Goal: Transaction & Acquisition: Purchase product/service

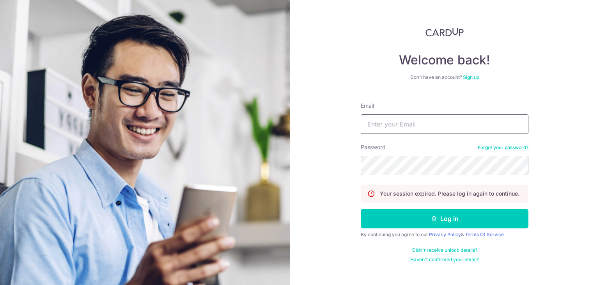
click at [423, 129] on input "Email" at bounding box center [445, 123] width 168 height 19
type input "[PERSON_NAME][EMAIL_ADDRESS][PERSON_NAME][DOMAIN_NAME]"
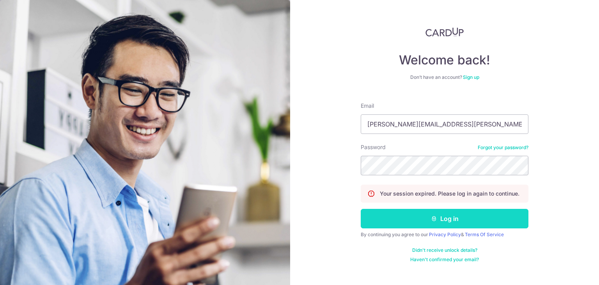
click at [444, 216] on button "Log in" at bounding box center [445, 218] width 168 height 19
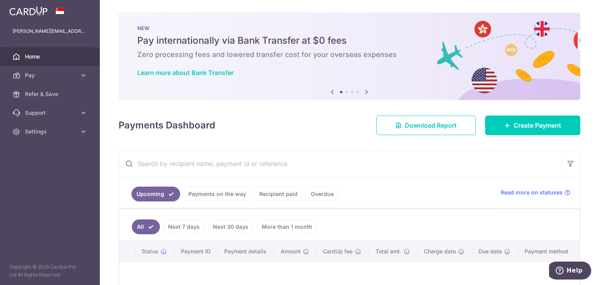
scroll to position [78, 0]
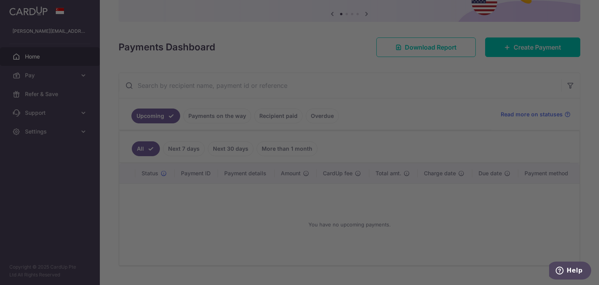
click at [534, 43] on div at bounding box center [302, 143] width 605 height 287
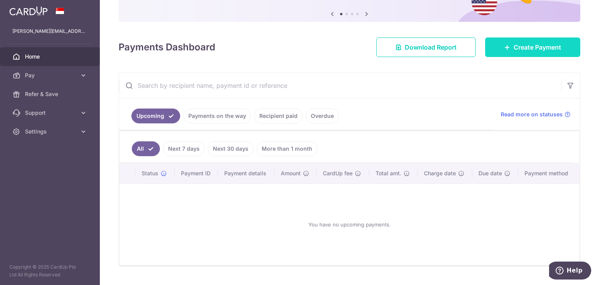
click at [517, 44] on span "Create Payment" at bounding box center [538, 46] width 48 height 9
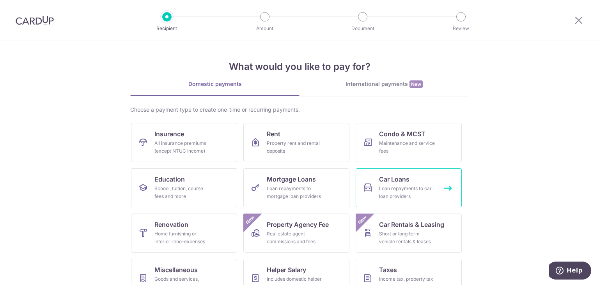
scroll to position [64, 0]
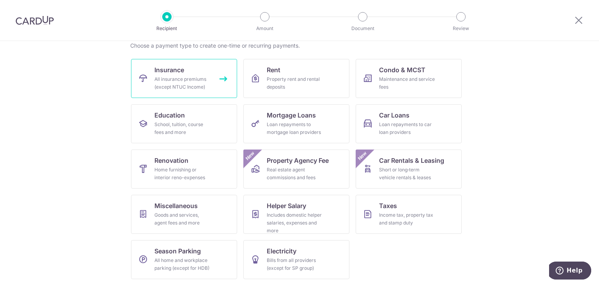
click at [179, 81] on div "All insurance premiums (except NTUC Income)" at bounding box center [182, 83] width 56 height 16
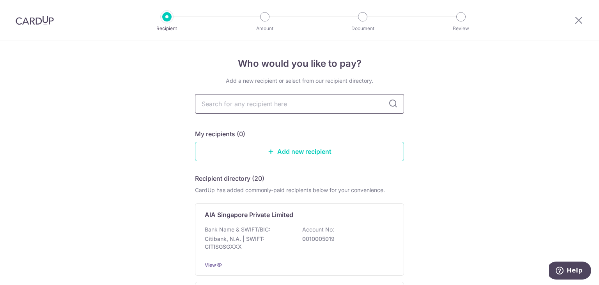
click at [299, 104] on input "text" at bounding box center [299, 103] width 209 height 19
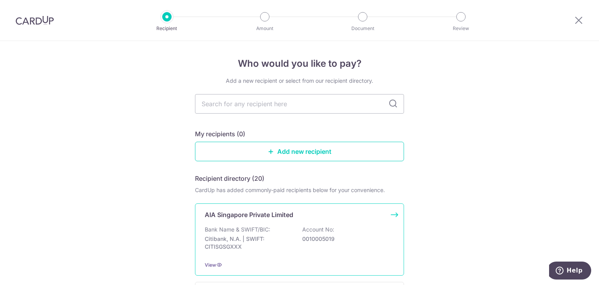
click at [297, 250] on div "Bank Name & SWIFT/BIC: Citibank, N.A. | SWIFT: CITISGSGXXX Account No: 00100050…" at bounding box center [299, 239] width 189 height 29
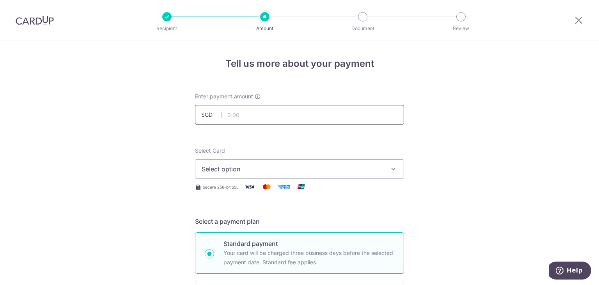
click at [250, 118] on input "text" at bounding box center [299, 114] width 209 height 19
type input "295.11"
click at [365, 168] on span "Select option" at bounding box center [293, 168] width 182 height 9
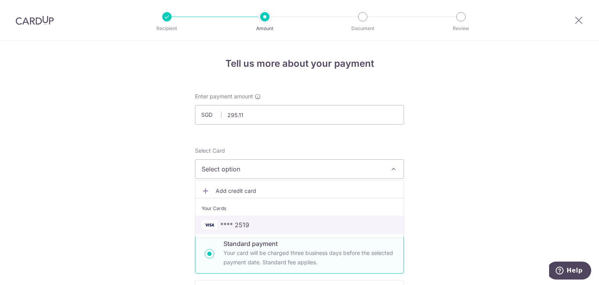
click at [256, 218] on link "**** 2519" at bounding box center [299, 224] width 208 height 19
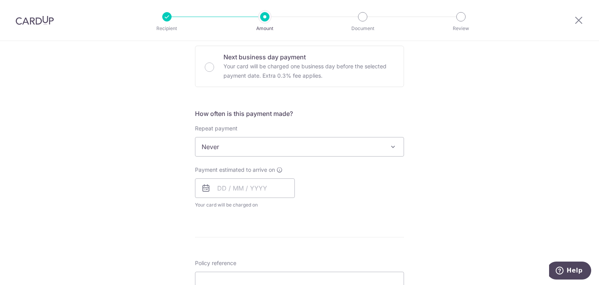
scroll to position [312, 0]
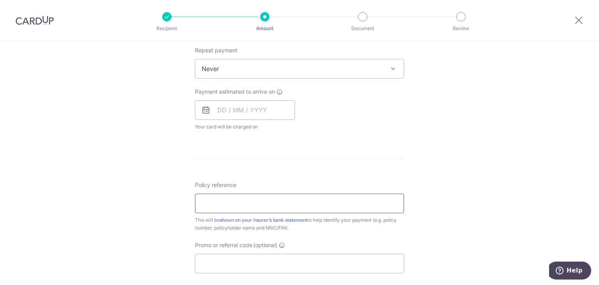
click at [257, 204] on input "Policy reference" at bounding box center [299, 202] width 209 height 19
paste input "P553140307"
type input "P553140307"
click at [240, 114] on input "text" at bounding box center [245, 109] width 100 height 19
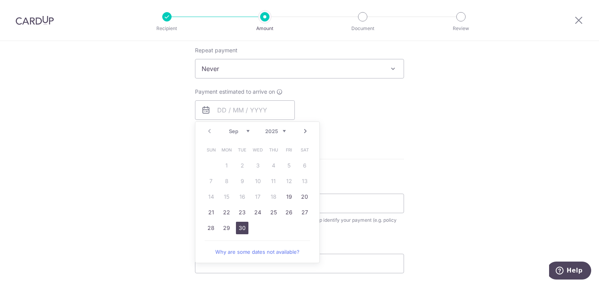
click at [236, 229] on link "30" at bounding box center [242, 227] width 12 height 12
type input "30/09/2025"
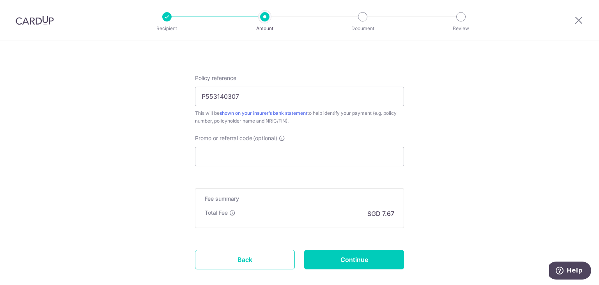
scroll to position [468, 0]
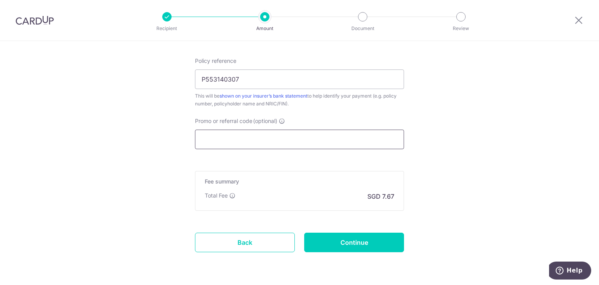
click at [270, 132] on input "Promo or referral code (optional)" at bounding box center [299, 138] width 209 height 19
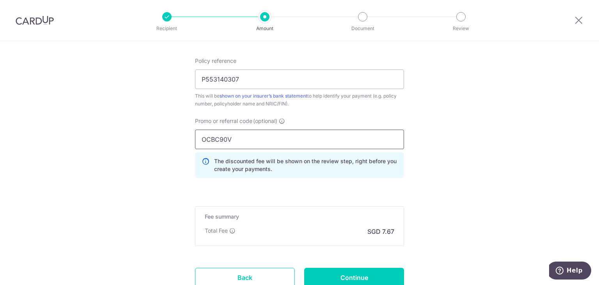
scroll to position [528, 0]
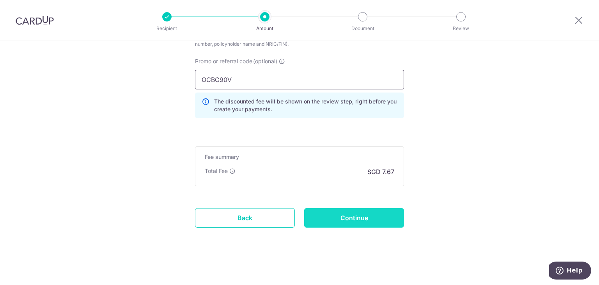
type input "OCBC90V"
click at [343, 214] on input "Continue" at bounding box center [354, 217] width 100 height 19
type input "Create Schedule"
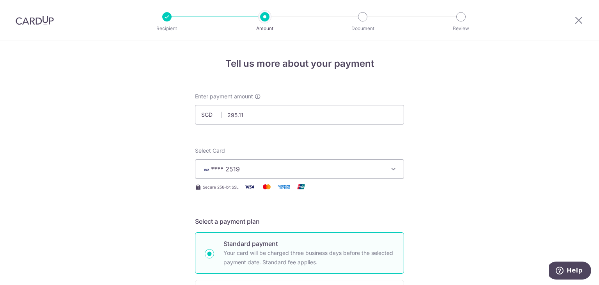
click at [39, 22] on img at bounding box center [35, 20] width 38 height 9
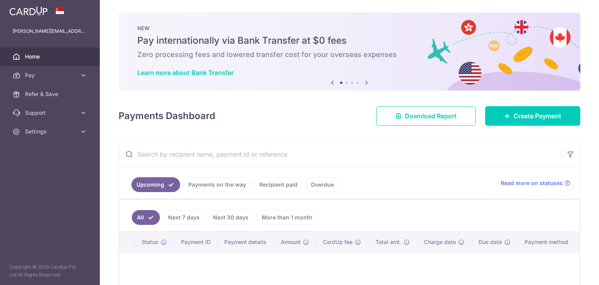
click at [362, 83] on icon at bounding box center [366, 83] width 9 height 10
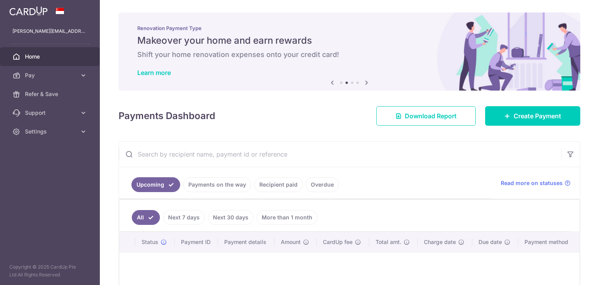
click at [362, 83] on icon at bounding box center [366, 83] width 9 height 10
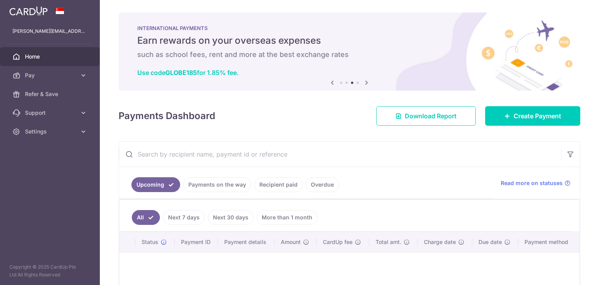
click at [362, 83] on icon at bounding box center [366, 83] width 9 height 10
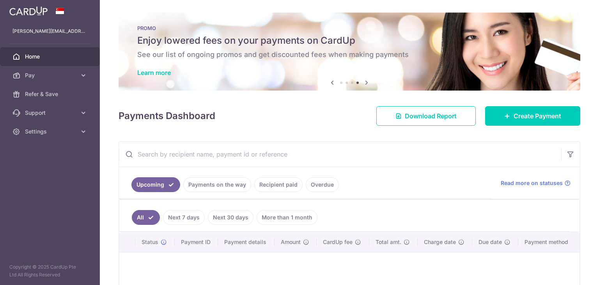
click at [358, 82] on div "Previous Next" at bounding box center [350, 82] width 44 height 9
click at [305, 45] on h5 "Enjoy lowered fees on your payments on CardUp" at bounding box center [349, 40] width 424 height 12
click at [164, 74] on link "Learn more" at bounding box center [154, 73] width 34 height 8
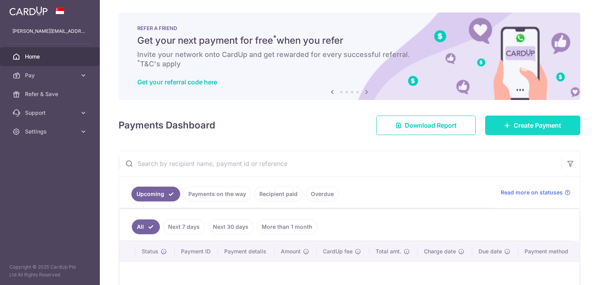
click at [523, 120] on span "Create Payment" at bounding box center [538, 124] width 48 height 9
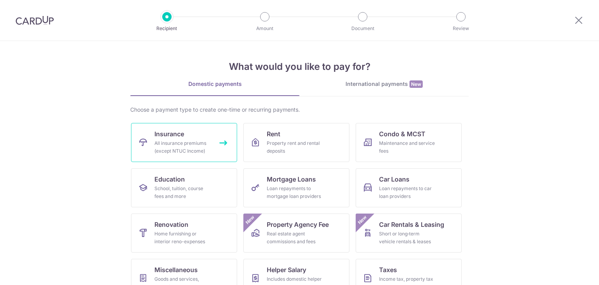
click at [204, 148] on div "All insurance premiums (except NTUC Income)" at bounding box center [182, 147] width 56 height 16
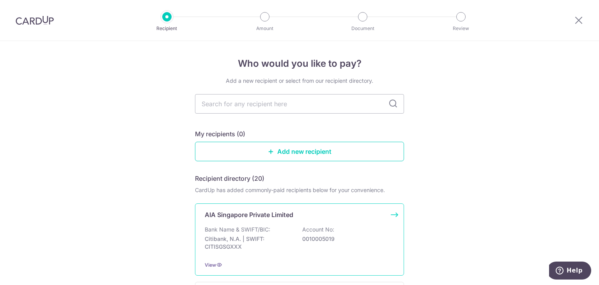
click at [331, 248] on div "Bank Name & SWIFT/BIC: Citibank, N.A. | SWIFT: CITISGSGXXX Account No: 00100050…" at bounding box center [299, 239] width 189 height 29
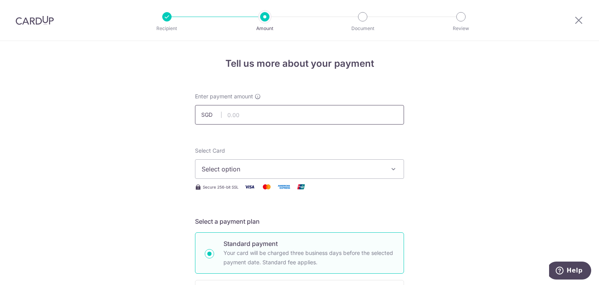
click at [273, 117] on input "text" at bounding box center [299, 114] width 209 height 19
type input "295.11"
click at [266, 173] on span "Select option" at bounding box center [293, 168] width 182 height 9
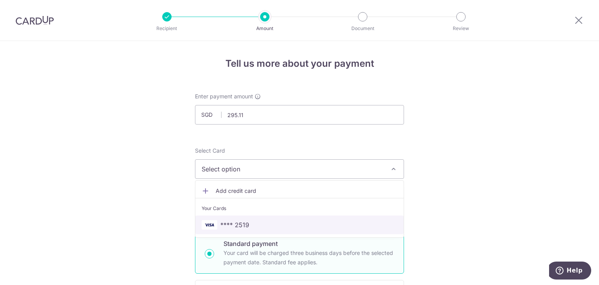
click at [267, 227] on span "**** 2519" at bounding box center [300, 224] width 196 height 9
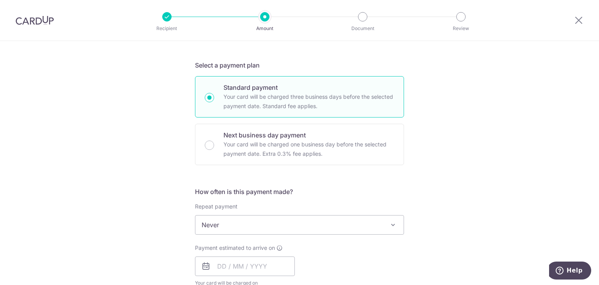
scroll to position [234, 0]
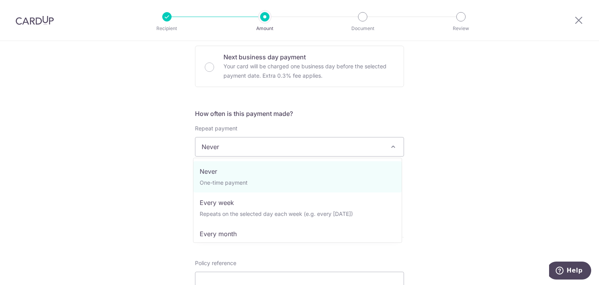
click at [245, 141] on span "Never" at bounding box center [299, 146] width 208 height 19
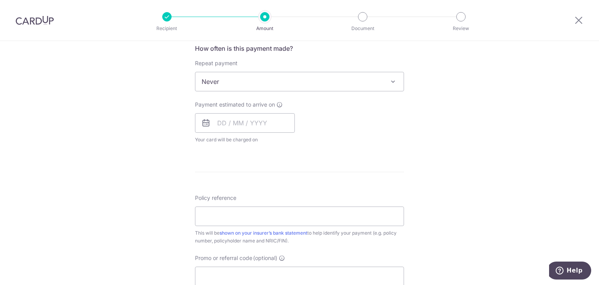
scroll to position [312, 0]
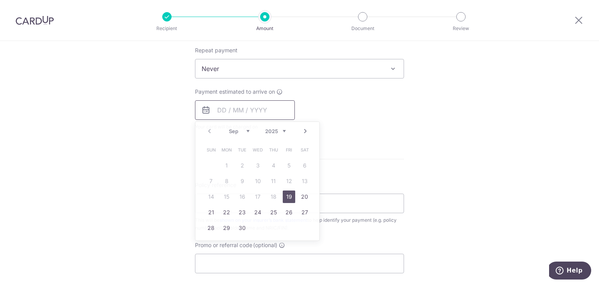
click at [251, 107] on input "text" at bounding box center [245, 109] width 100 height 19
click at [240, 230] on link "30" at bounding box center [242, 227] width 12 height 12
type input "30/09/2025"
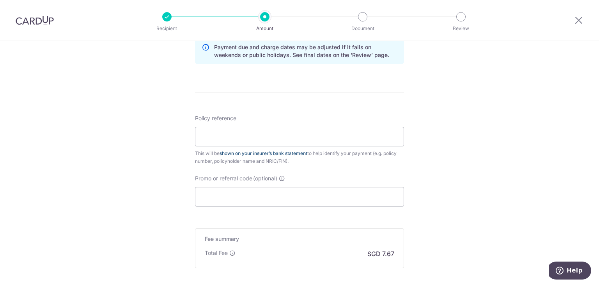
scroll to position [468, 0]
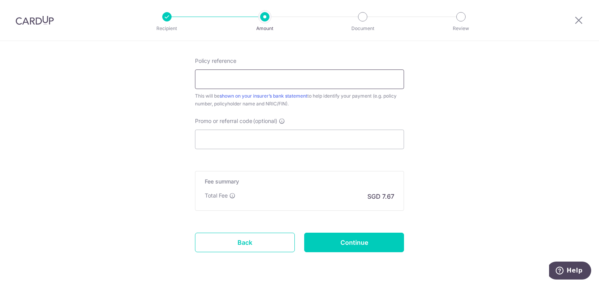
drag, startPoint x: 267, startPoint y: 73, endPoint x: 260, endPoint y: 80, distance: 9.1
click at [265, 76] on input "Policy reference" at bounding box center [299, 78] width 209 height 19
paste input "P553140307"
type input "P553140307"
click at [247, 138] on input "Promo or referral code (optional)" at bounding box center [299, 138] width 209 height 19
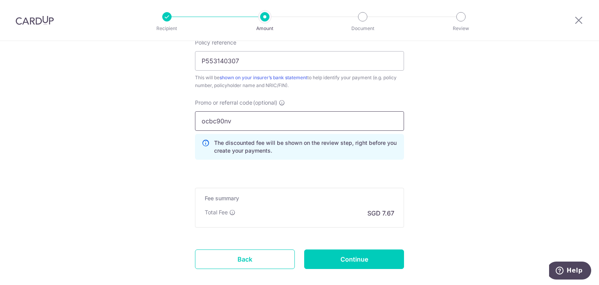
scroll to position [528, 0]
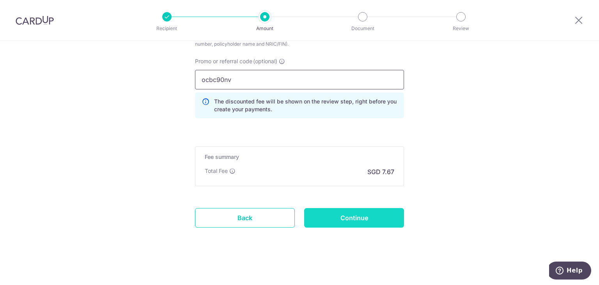
type input "ocbc90nv"
click at [355, 212] on input "Continue" at bounding box center [354, 217] width 100 height 19
type input "Create Schedule"
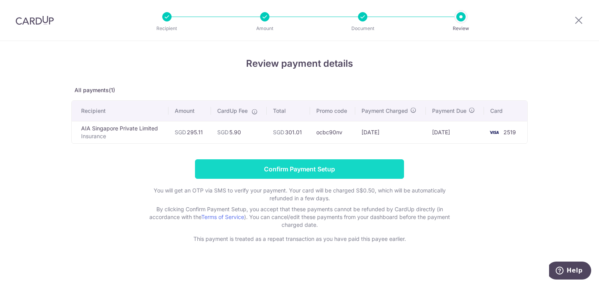
click at [312, 166] on input "Confirm Payment Setup" at bounding box center [299, 168] width 209 height 19
